Goal: Transaction & Acquisition: Purchase product/service

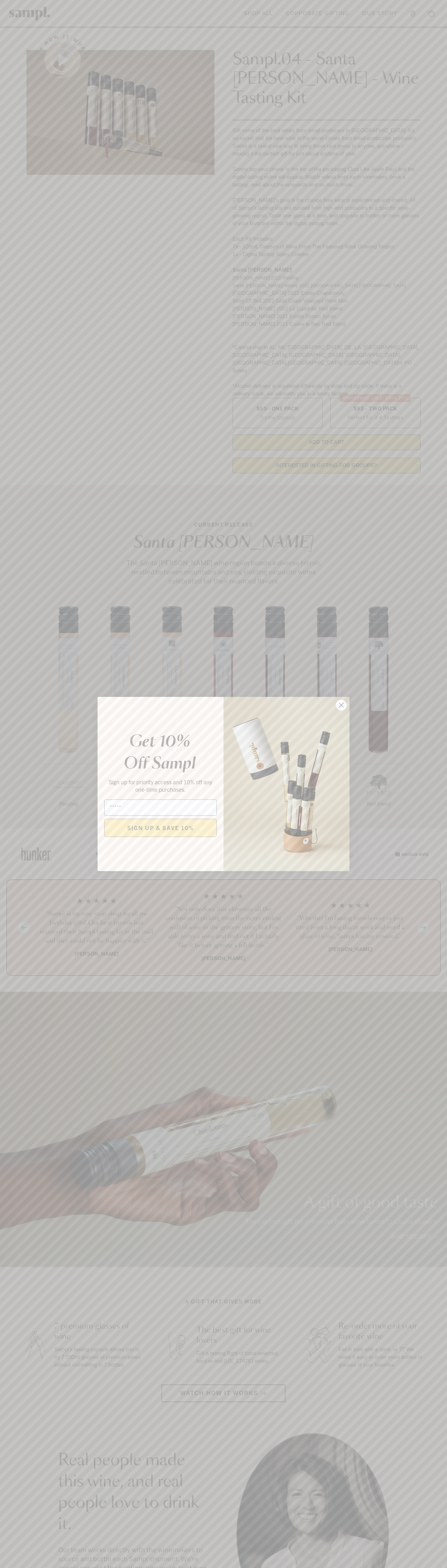
click at [342, 705] on icon "Close dialog" at bounding box center [341, 705] width 5 height 5
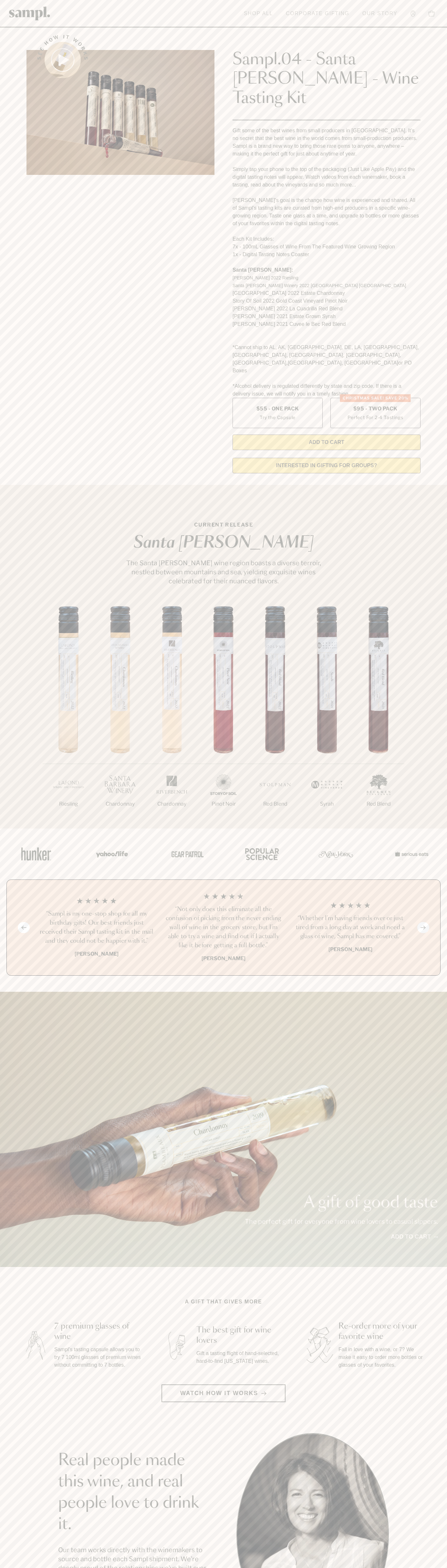
click at [260, 10] on link "Shop All" at bounding box center [259, 13] width 36 height 14
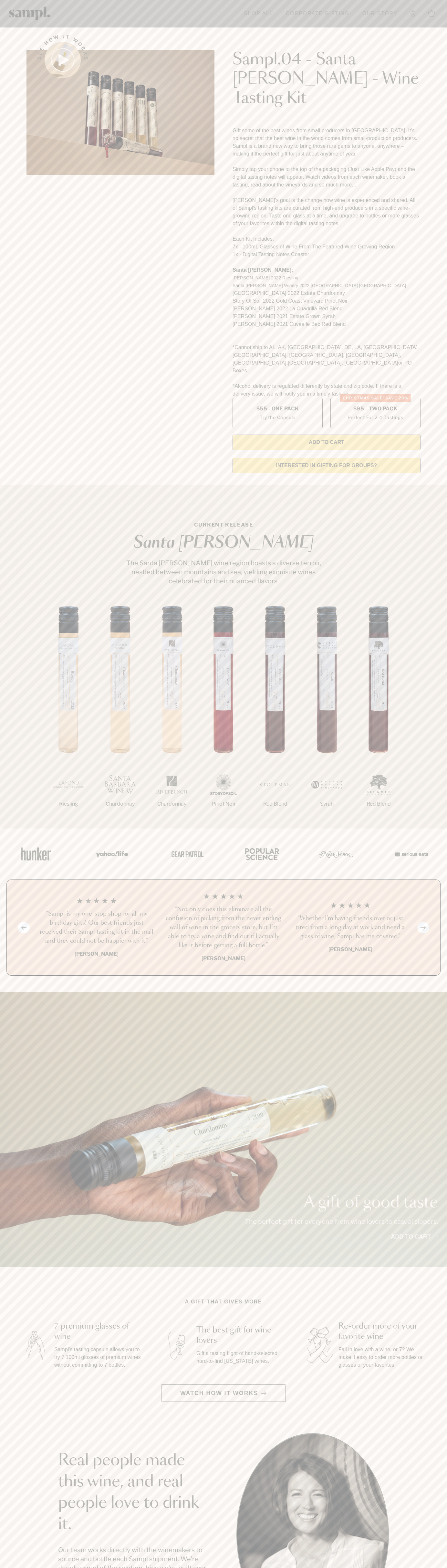
click at [430, 1063] on div "A gift of good taste The perfect gift for everyone from wine lovers to casual s…" at bounding box center [223, 1129] width 447 height 276
click at [423, 1568] on html "Skip to main content Toggle navigation menu Shop All Corporate Gifting Our Stor…" at bounding box center [223, 1304] width 447 height 2608
click at [15, 545] on section "CURRENT RELEASE Santa Barbara The Santa Barbara wine region boasts a diverse te…" at bounding box center [223, 657] width 447 height 343
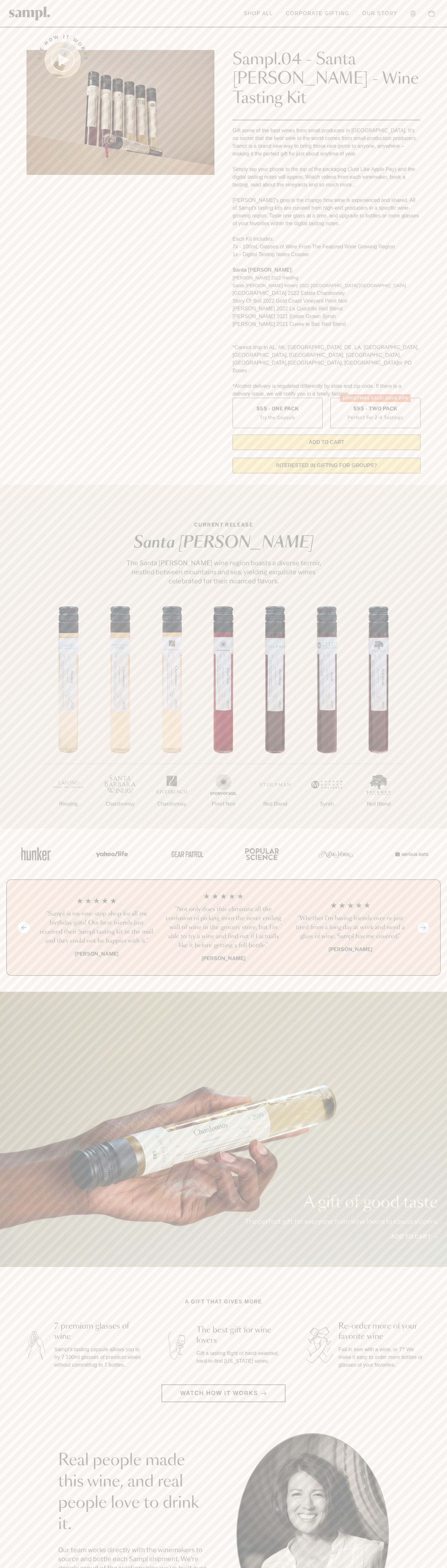
click at [375, 398] on label "Christmas SALE! Save 20% $95 - Two Pack Perfect For 2-4 Tastings" at bounding box center [375, 413] width 90 height 30
